Goal: Complete application form

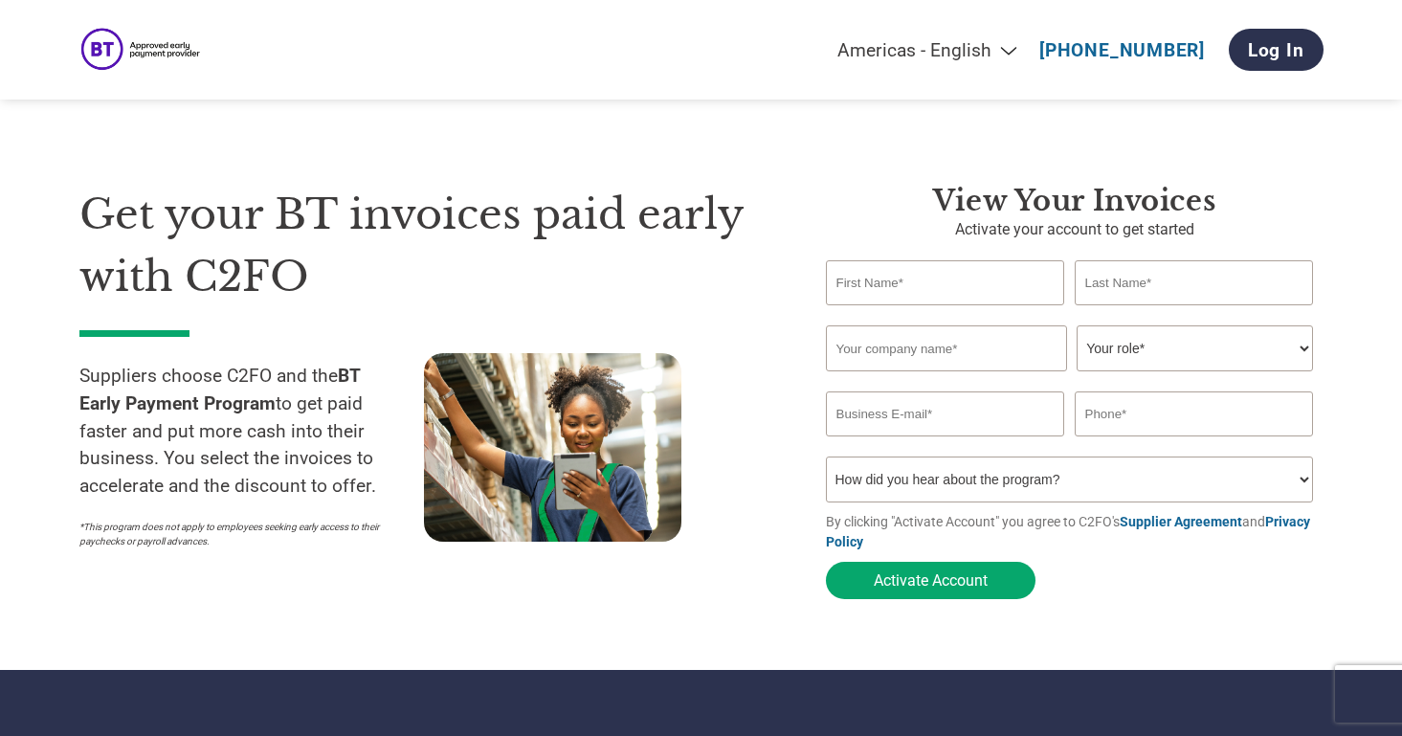
click at [974, 285] on input "text" at bounding box center [945, 282] width 239 height 45
type input "[PERSON_NAME]"
type input "[PERSON_NAME][EMAIL_ADDRESS][PERSON_NAME][DOMAIN_NAME]"
type input "07716713162"
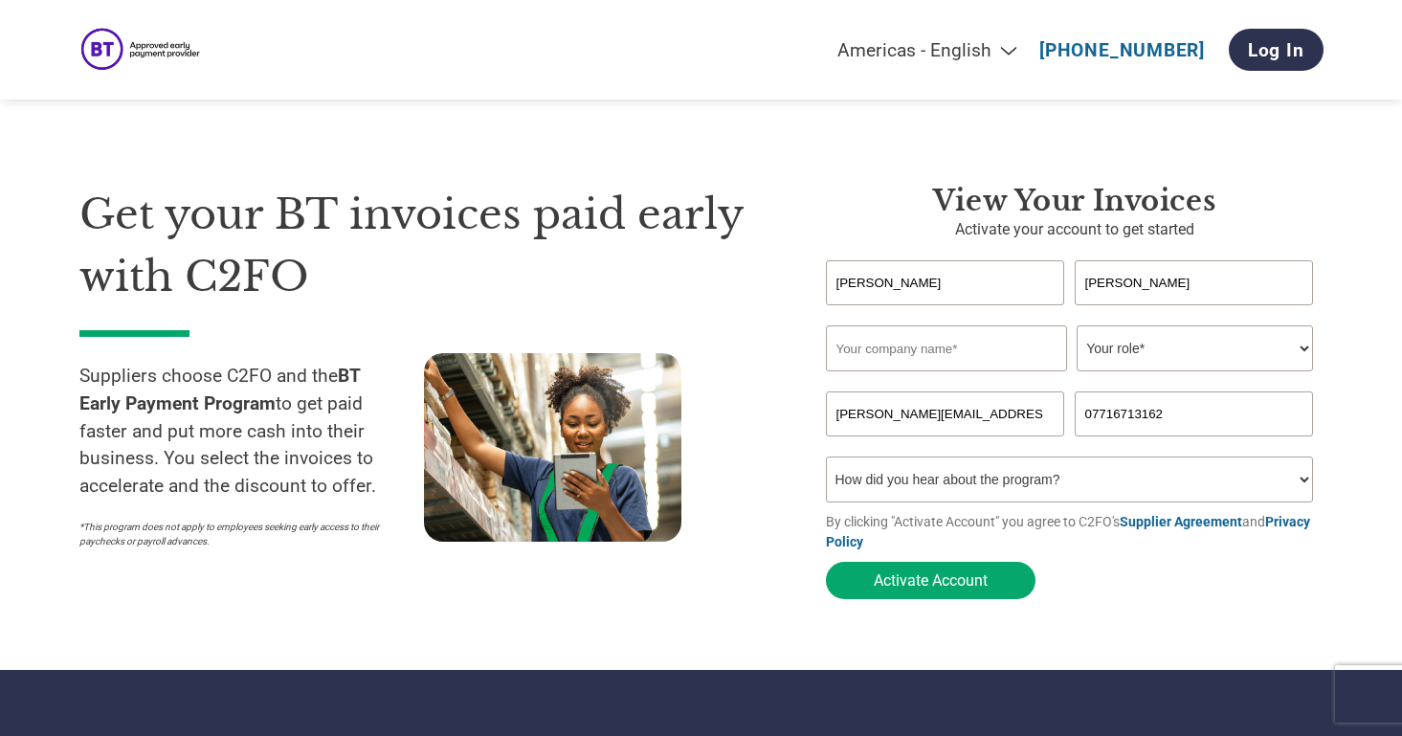
drag, startPoint x: 1197, startPoint y: 402, endPoint x: 1060, endPoint y: 408, distance: 137.0
click at [1065, 408] on div "[PERSON_NAME][EMAIL_ADDRESS][PERSON_NAME][DOMAIN_NAME] 07716713162" at bounding box center [1075, 414] width 498 height 45
click at [1168, 420] on input "07467" at bounding box center [1194, 414] width 239 height 45
type input "07467221616"
click at [1079, 474] on select "How did you hear about the program? Received a letter Email Social Media Online…" at bounding box center [1070, 480] width 488 height 46
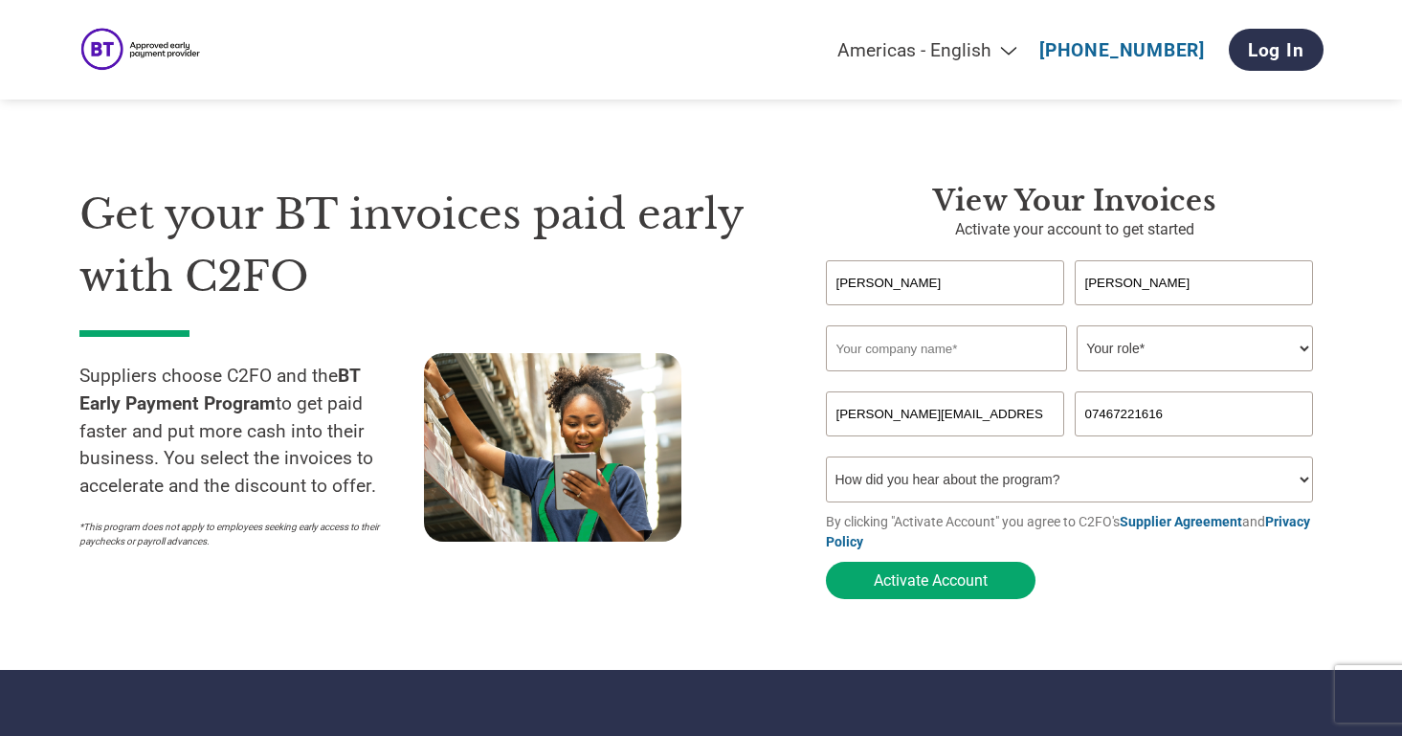
select select "Email"
click at [826, 462] on select "How did you hear about the program? Received a letter Email Social Media Online…" at bounding box center [1070, 480] width 488 height 46
click at [984, 349] on input "text" at bounding box center [946, 348] width 241 height 46
type input "Cerco Trainers Ltd"
click at [1205, 345] on select "Your role* CFO Controller Credit Manager Finance Director Treasurer CEO Preside…" at bounding box center [1195, 348] width 236 height 46
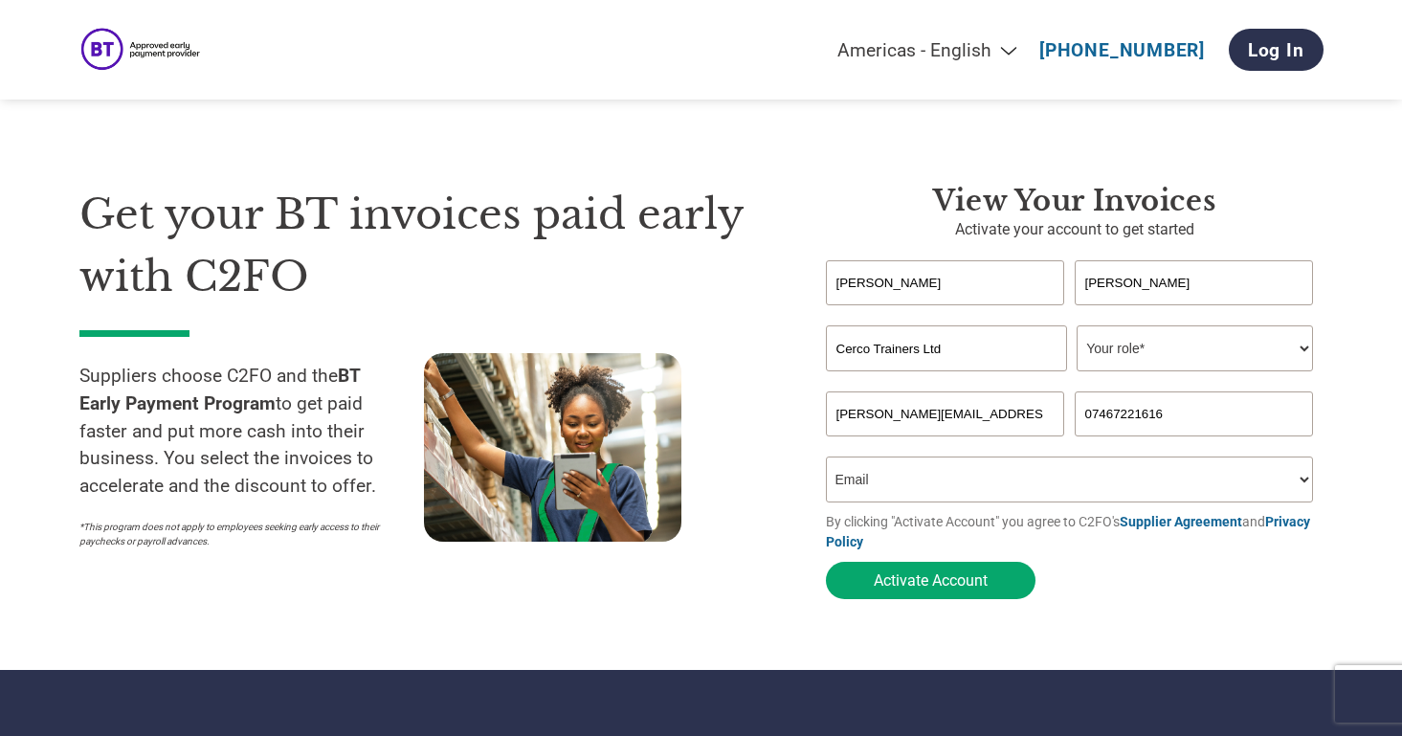
select select "CONTROLLER"
click at [1077, 327] on select "Your role* CFO Controller Credit Manager Finance Director Treasurer CEO Preside…" at bounding box center [1195, 348] width 236 height 46
click at [1029, 480] on select "How did you hear about the program? Received a letter Email Social Media Online…" at bounding box center [1070, 480] width 488 height 46
click at [826, 462] on select "How did you hear about the program? Received a letter Email Social Media Online…" at bounding box center [1070, 480] width 488 height 46
click at [941, 587] on button "Activate Account" at bounding box center [931, 580] width 210 height 37
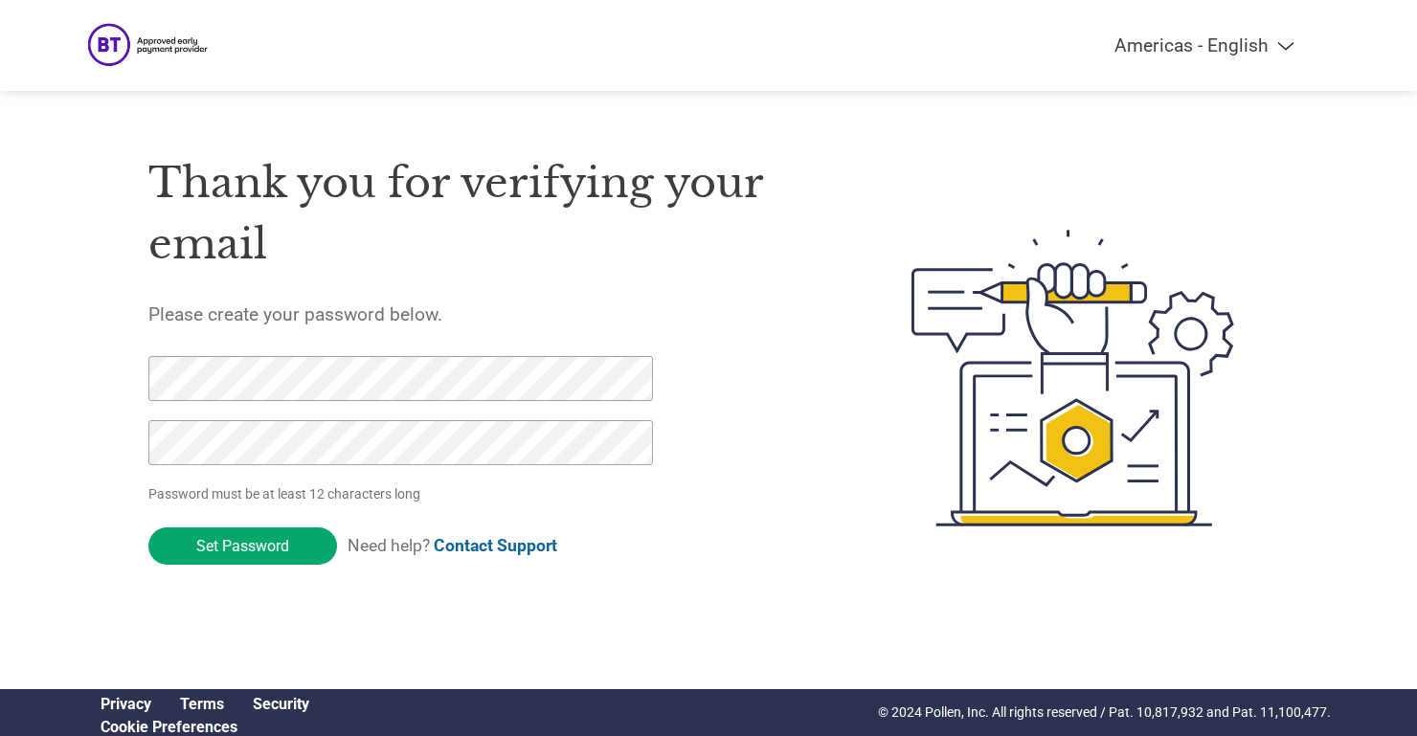
click input "Set Password" at bounding box center [242, 545] width 189 height 37
